Goal: Navigation & Orientation: Understand site structure

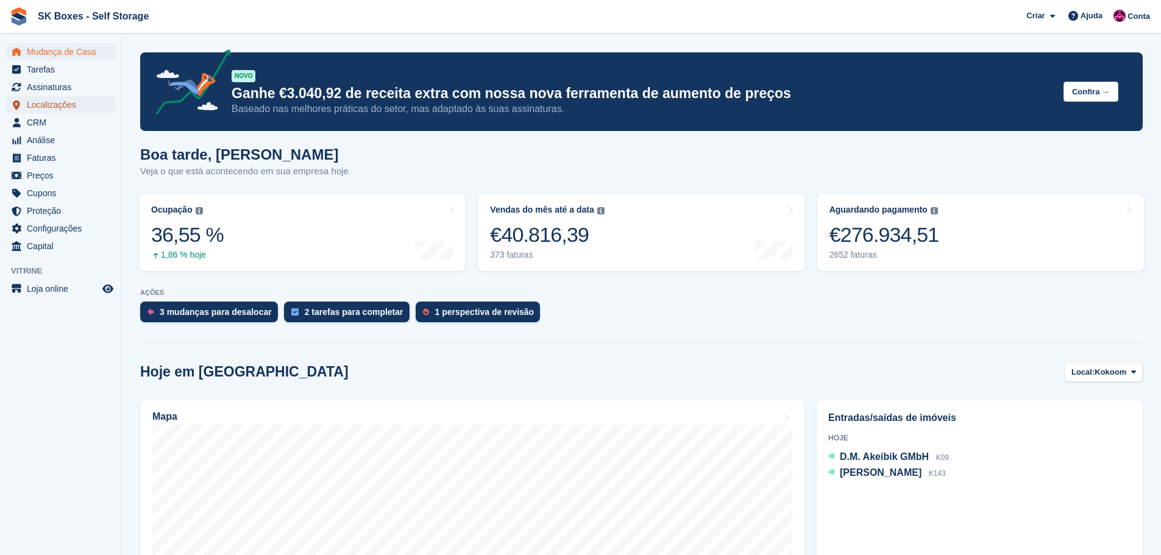
click at [74, 101] on span "Localizações" at bounding box center [63, 104] width 73 height 17
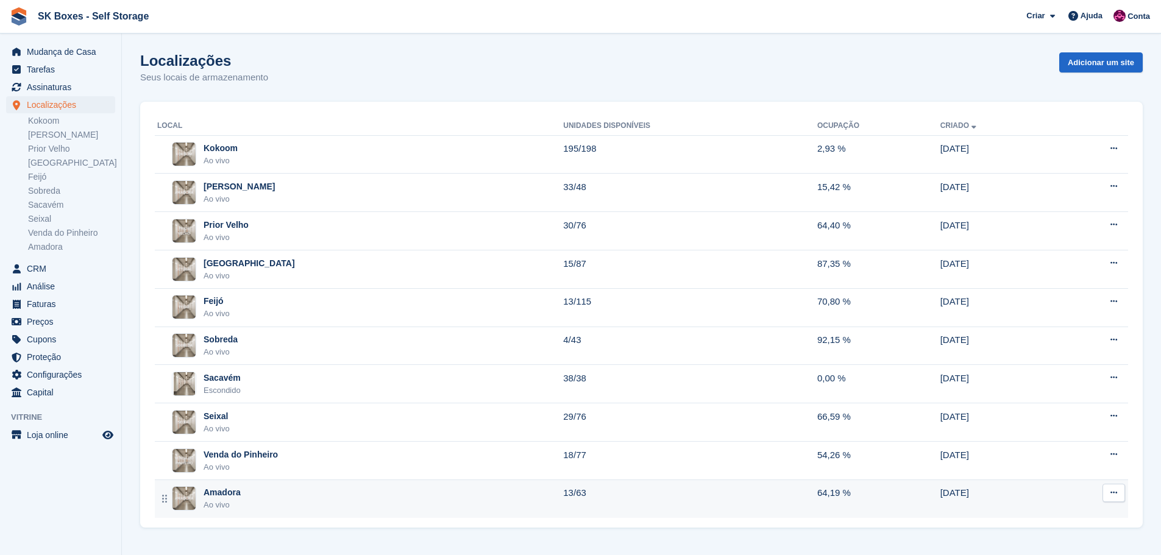
click at [313, 494] on div "[PERSON_NAME] vivo" at bounding box center [360, 498] width 406 height 25
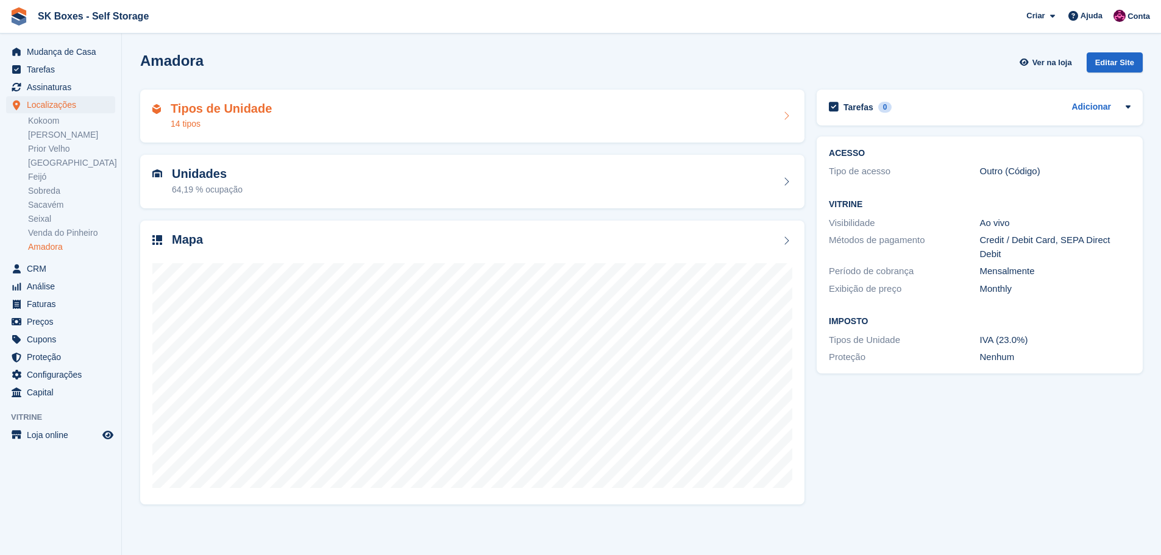
click at [285, 116] on div "Tipos de Unidade 14 tipos" at bounding box center [472, 116] width 640 height 29
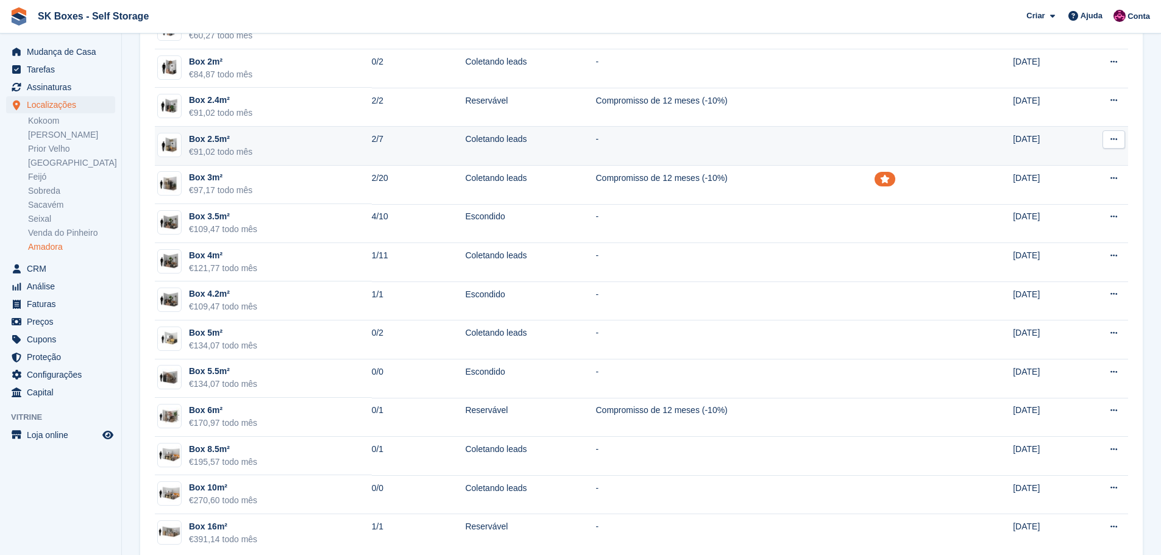
scroll to position [140, 0]
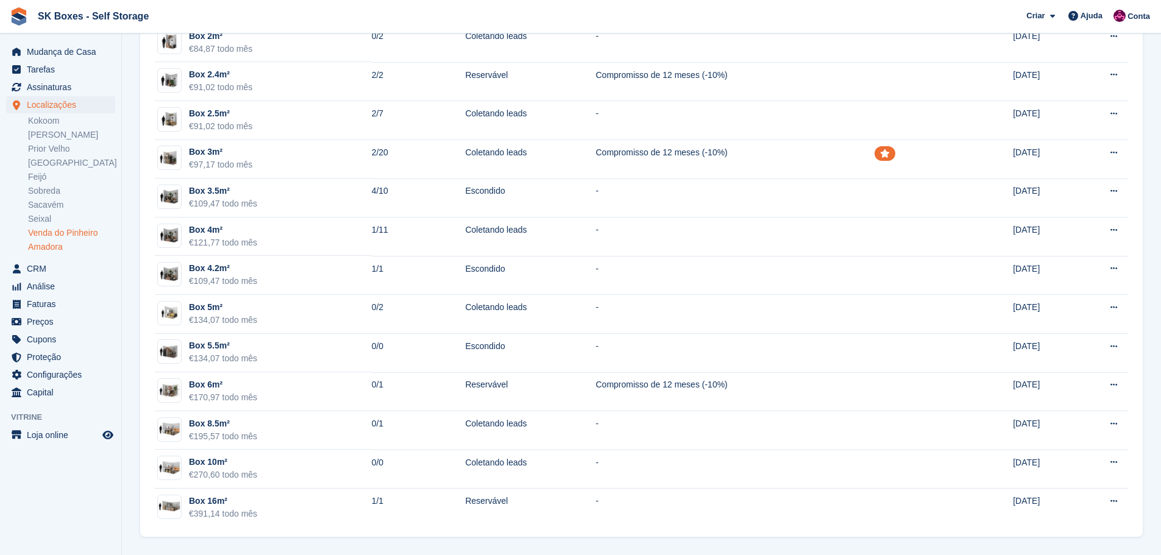
click at [79, 230] on link "Venda do Pinheiro" at bounding box center [71, 233] width 87 height 12
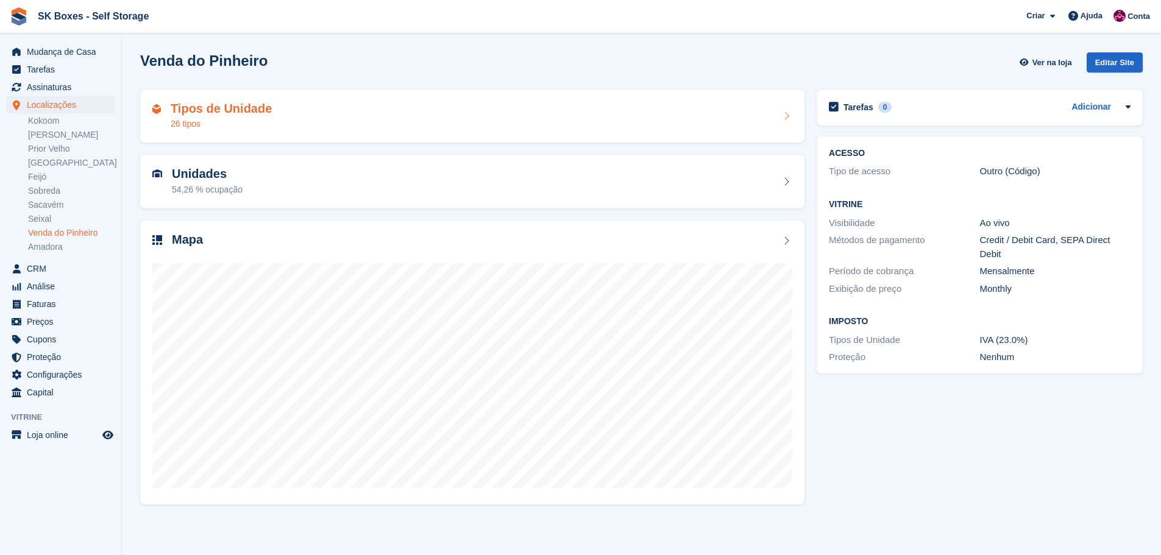
click at [244, 118] on div "26 tipos" at bounding box center [221, 124] width 101 height 13
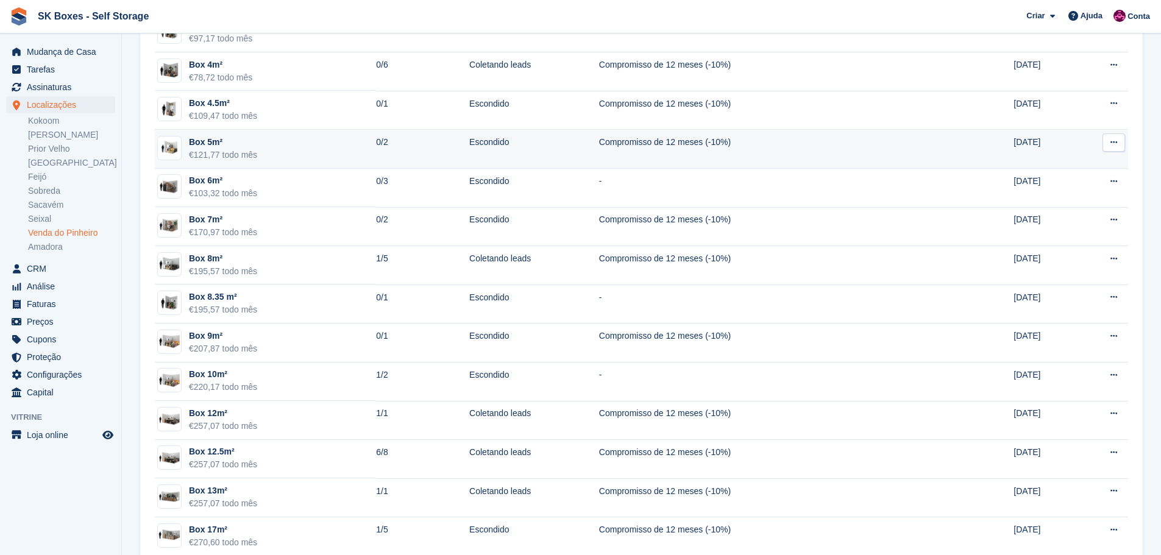
scroll to position [605, 0]
